Goal: Book appointment/travel/reservation

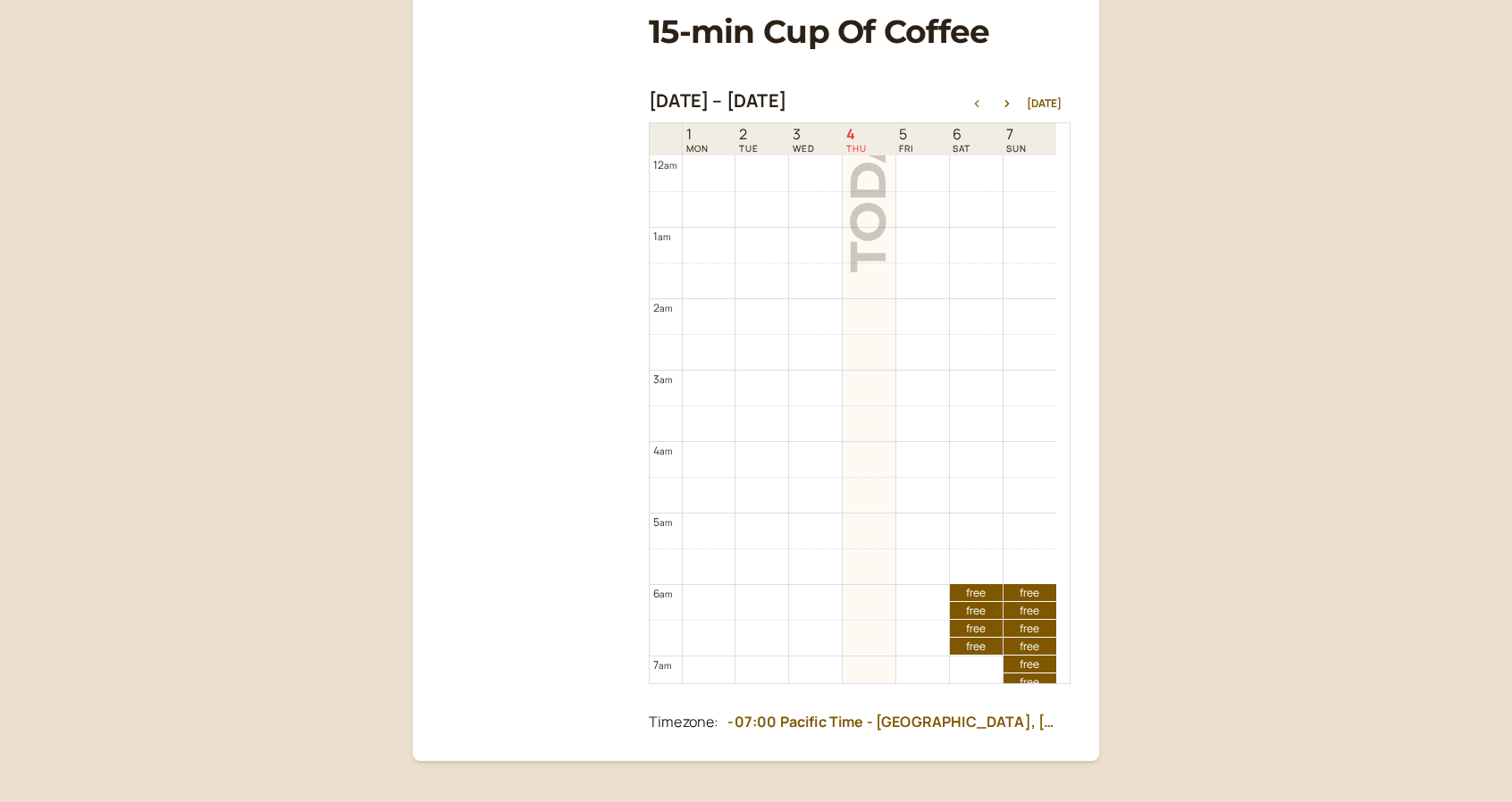
scroll to position [572, 0]
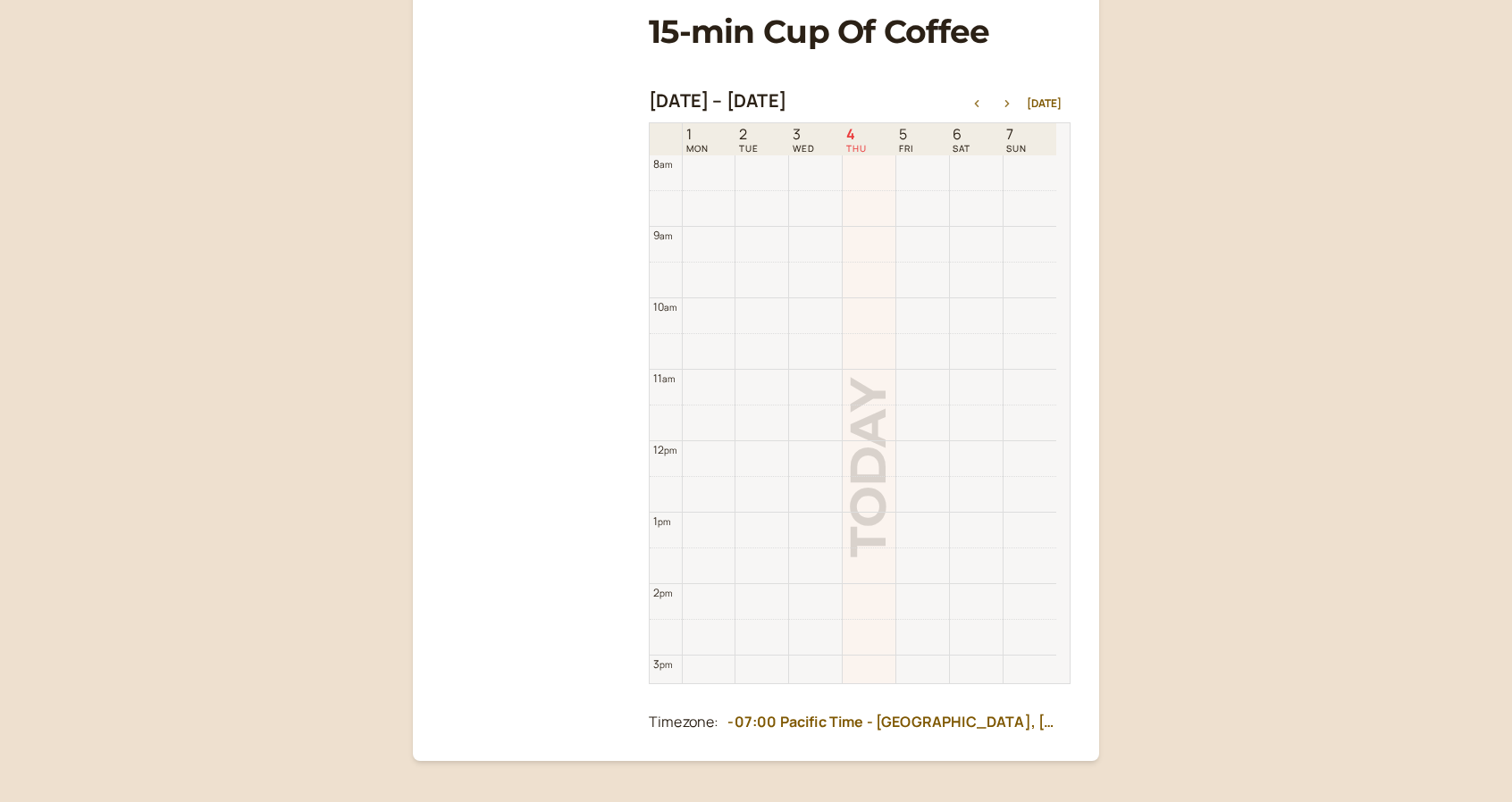
scroll to position [357, 0]
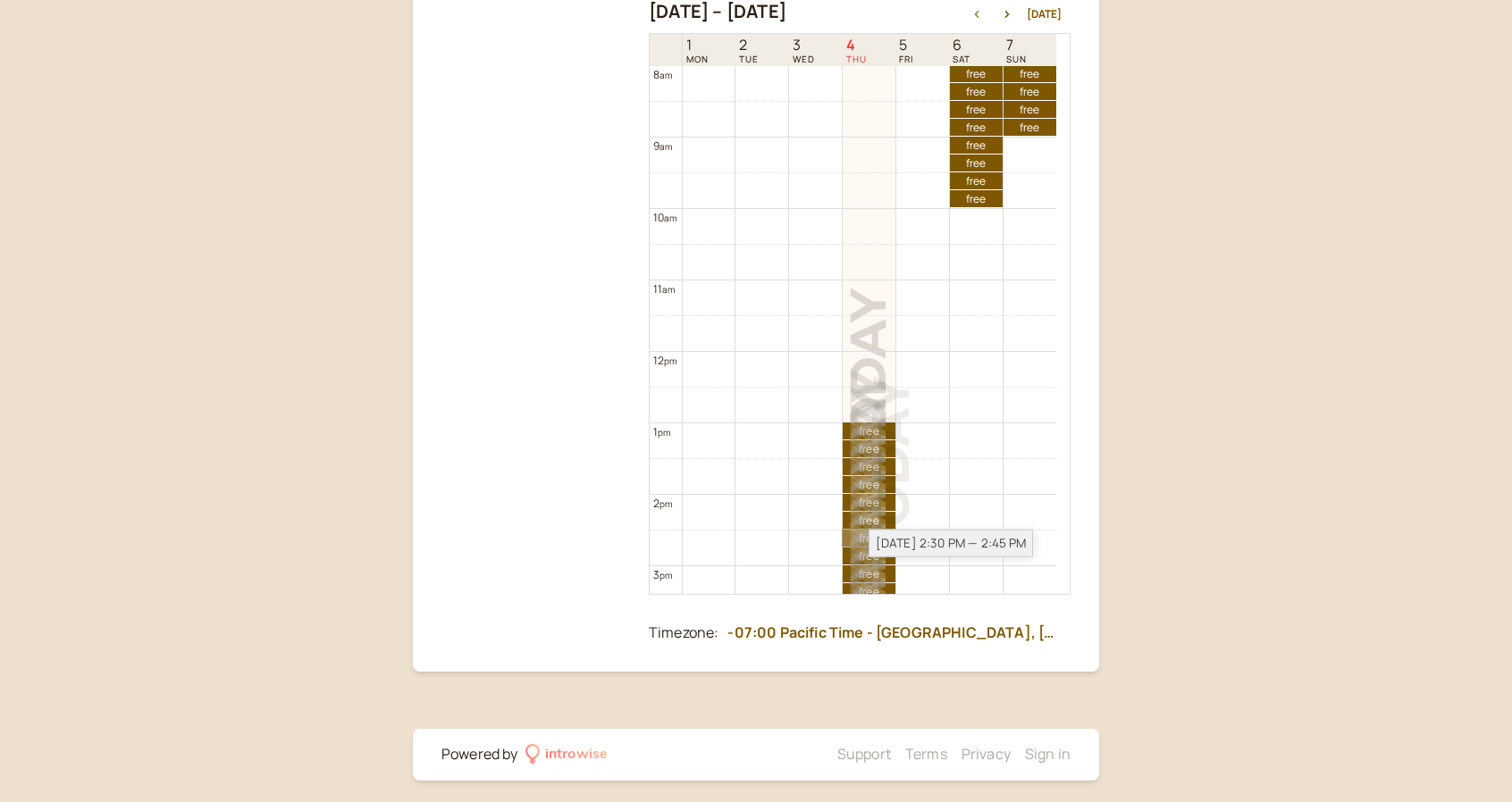
click at [877, 529] on link "free free" at bounding box center [868, 538] width 53 height 17
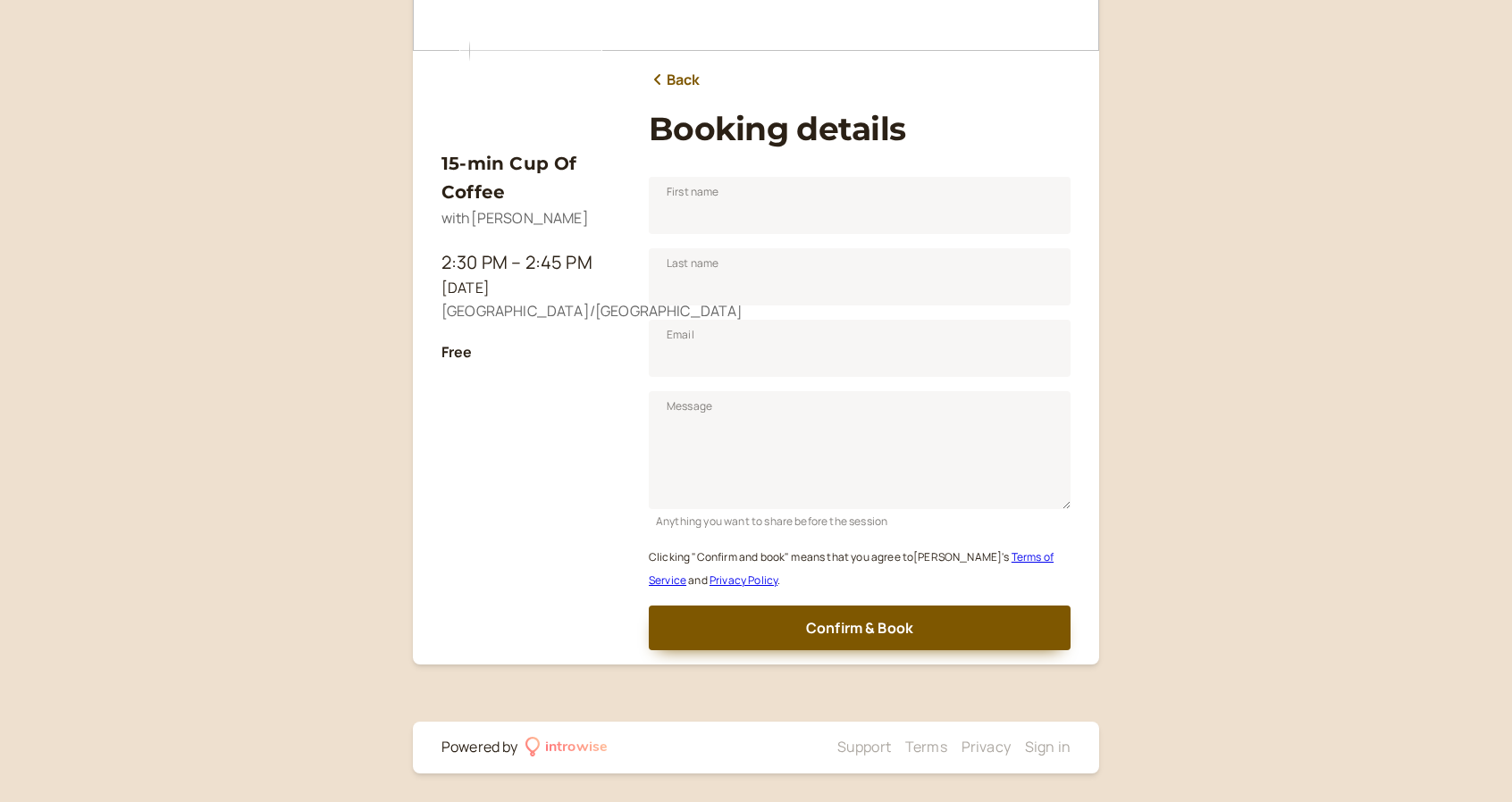
scroll to position [170, 0]
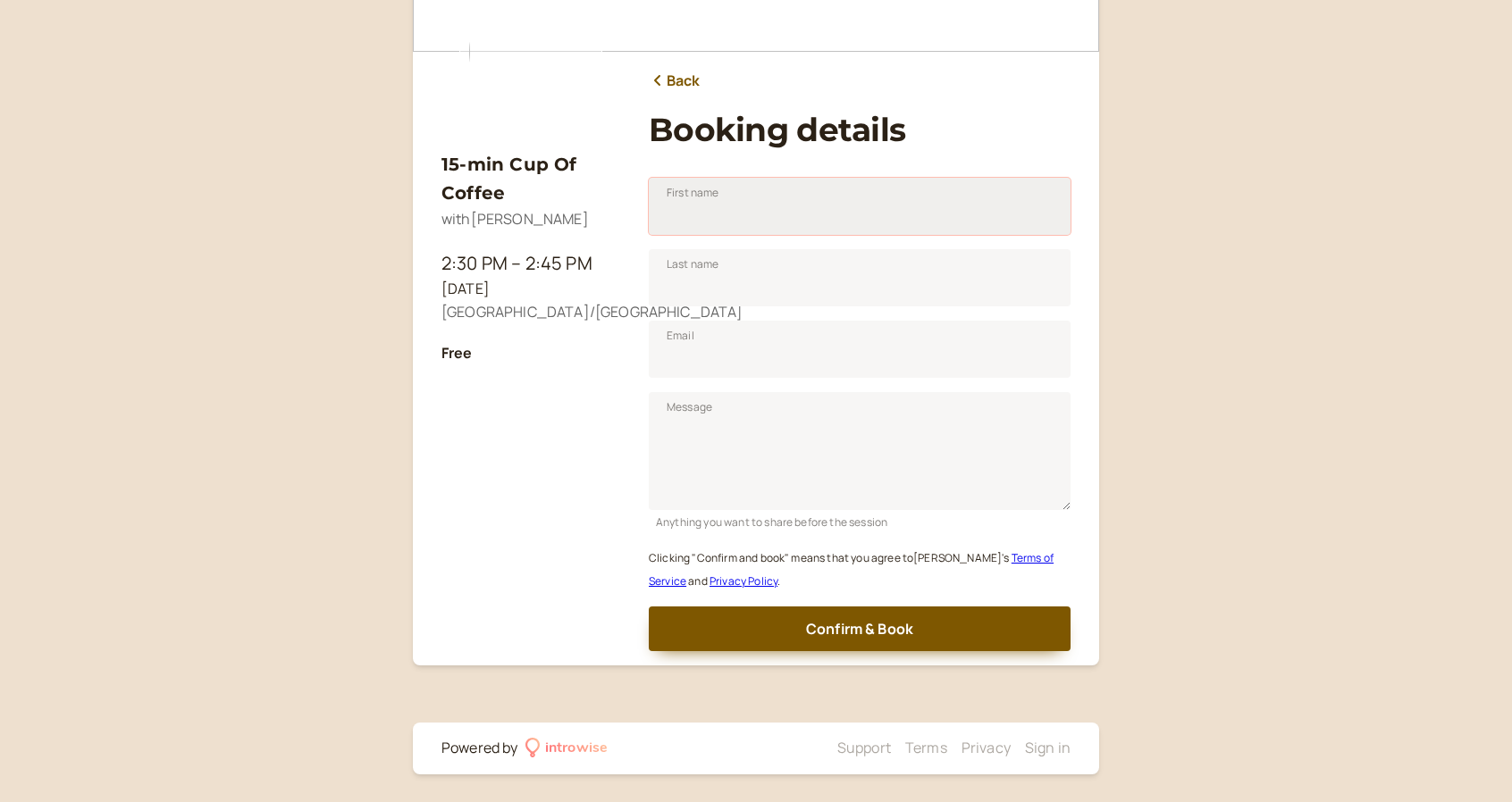
click at [710, 216] on input "First name" at bounding box center [859, 207] width 422 height 58
type input "Miko"
type input "Steiner"
type input "mikobrownstein@gmail.com"
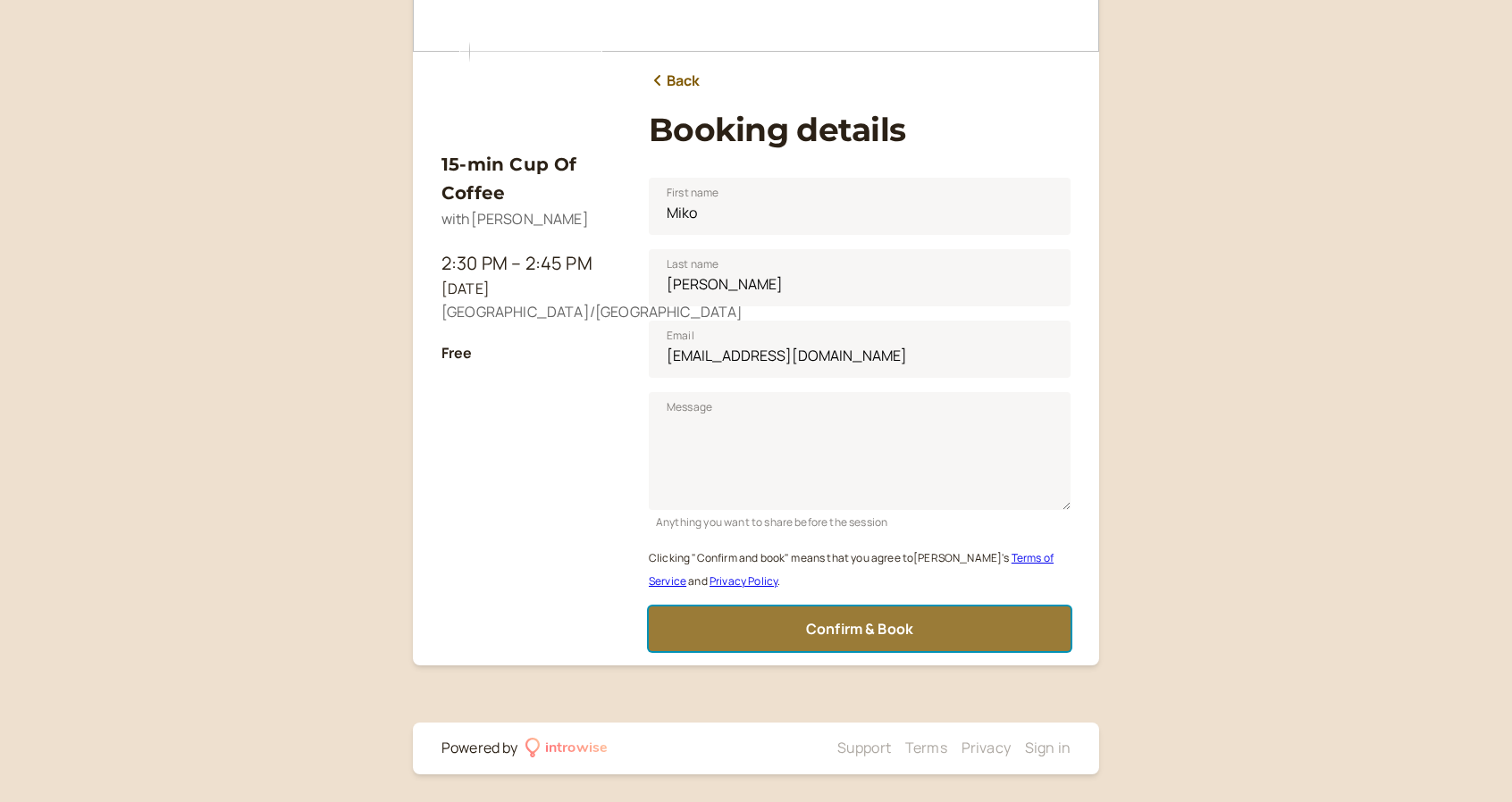
click at [878, 643] on button "Confirm & Book" at bounding box center [859, 628] width 422 height 44
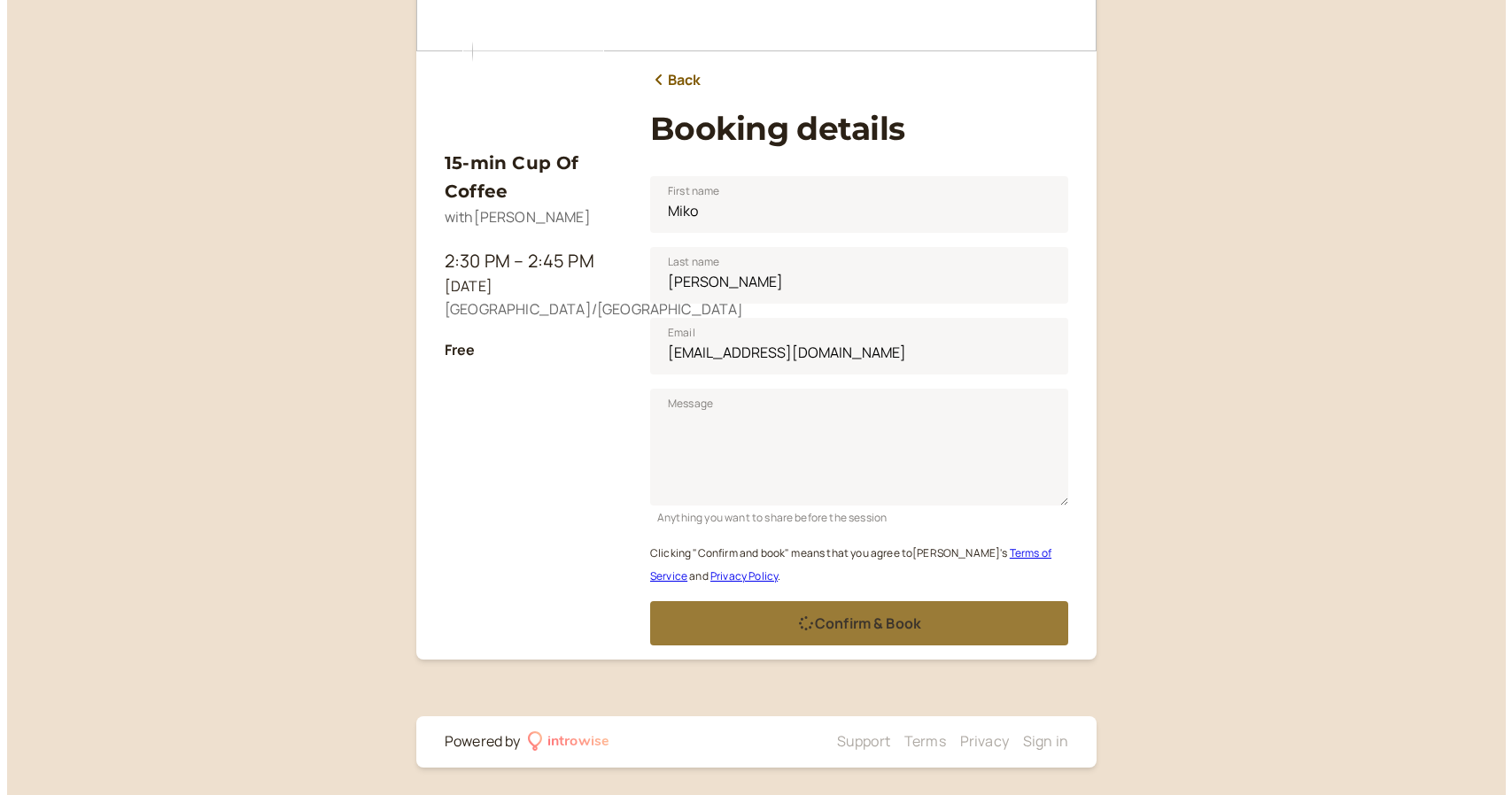
scroll to position [0, 0]
